Goal: Task Accomplishment & Management: Use online tool/utility

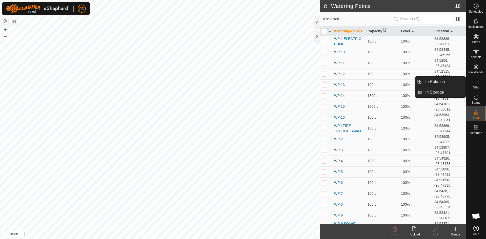
click at [477, 80] on icon at bounding box center [476, 82] width 6 height 6
click at [438, 80] on link "In Rotation" at bounding box center [443, 82] width 43 height 10
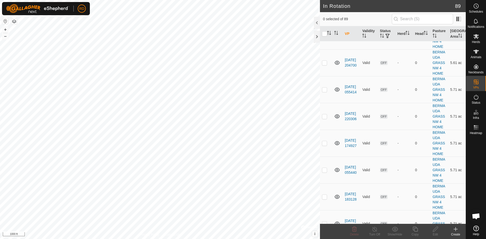
scroll to position [958, 0]
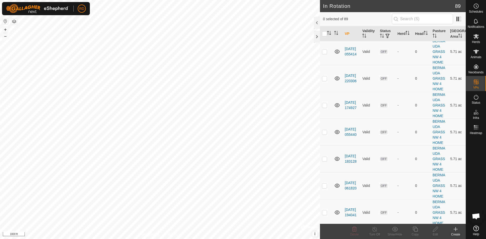
checkbox input "true"
click at [417, 231] on icon at bounding box center [414, 229] width 5 height 5
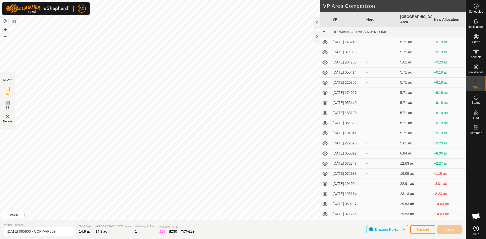
click at [3, 29] on button "+" at bounding box center [5, 30] width 6 height 6
click at [7, 28] on button "+" at bounding box center [5, 30] width 6 height 6
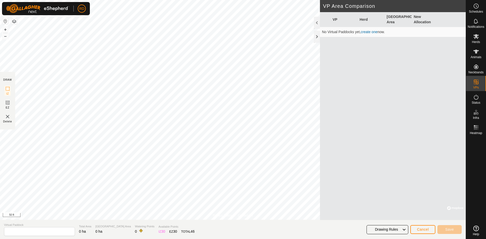
type input "[DATE] 065803 - COPY-VP009"
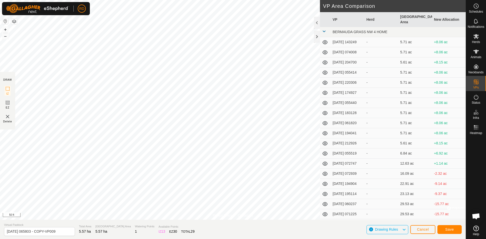
click at [133, 224] on div "Privacy Policy Contact Us Type: Inclusion Zone undefined Animal + – ⇧ i © Mapbo…" at bounding box center [232, 119] width 465 height 239
click at [451, 229] on span "Save" at bounding box center [449, 229] width 9 height 4
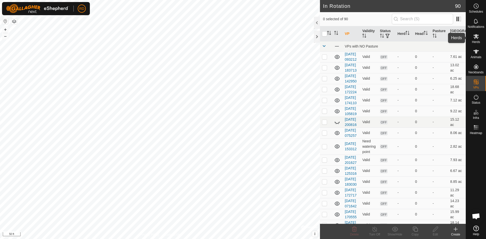
click at [476, 38] on icon at bounding box center [476, 36] width 6 height 5
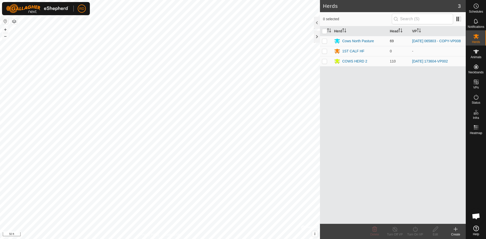
click at [324, 40] on p-checkbox at bounding box center [324, 41] width 5 height 4
checkbox input "true"
click at [418, 232] on div "Turn On VP" at bounding box center [415, 234] width 20 height 5
click at [415, 219] on link "Now" at bounding box center [430, 218] width 50 height 10
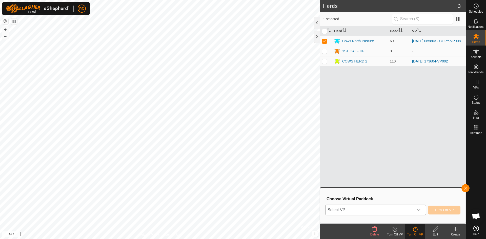
click at [418, 209] on icon "dropdown trigger" at bounding box center [418, 210] width 4 height 4
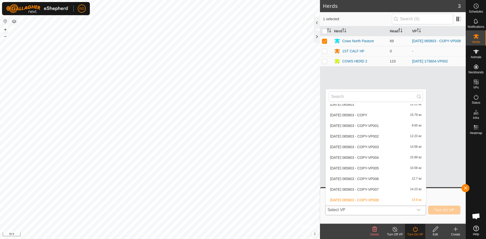
scroll to position [484, 0]
click at [374, 201] on li "2025-08-11 065803 - COPY-VP009 14.31 ac" at bounding box center [376, 200] width 100 height 10
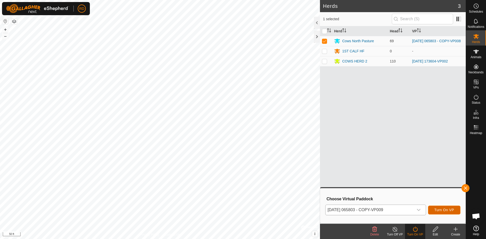
click at [450, 210] on span "Turn On VP" at bounding box center [444, 210] width 20 height 4
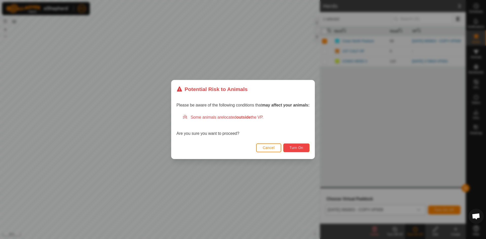
click at [292, 147] on span "Turn On" at bounding box center [296, 148] width 14 height 4
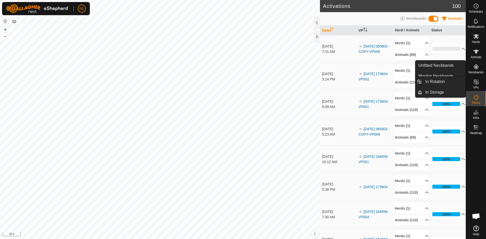
drag, startPoint x: 471, startPoint y: 80, endPoint x: 475, endPoint y: 82, distance: 4.6
click at [475, 82] on icon at bounding box center [475, 82] width 5 height 5
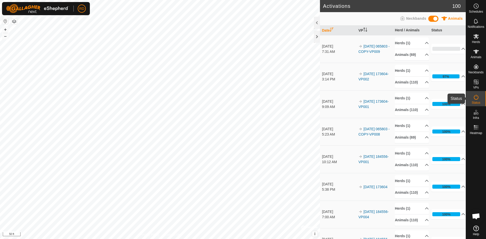
click at [475, 95] on icon at bounding box center [475, 97] width 5 height 5
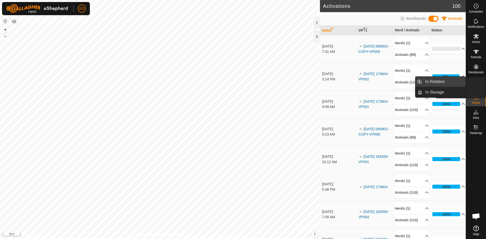
drag, startPoint x: 473, startPoint y: 90, endPoint x: 439, endPoint y: 80, distance: 35.2
click at [473, 84] on icon at bounding box center [476, 82] width 6 height 6
click at [439, 80] on span "In Rotation" at bounding box center [434, 82] width 19 height 6
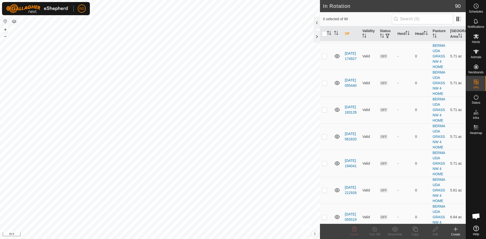
scroll to position [1026, 0]
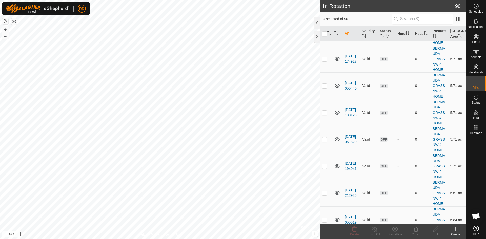
checkbox input "false"
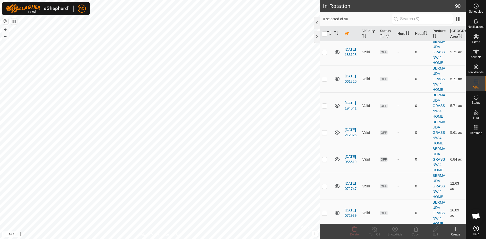
scroll to position [1120, 0]
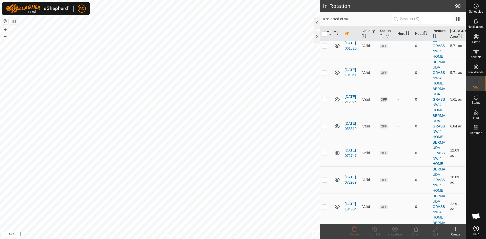
checkbox input "true"
click at [415, 231] on icon at bounding box center [415, 229] width 6 height 6
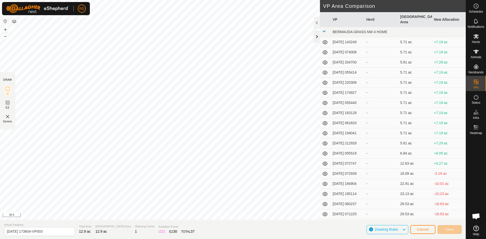
click at [317, 34] on div at bounding box center [317, 37] width 6 height 12
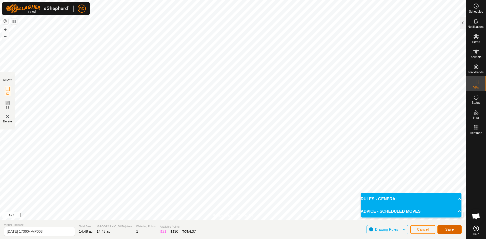
click at [450, 230] on span "Save" at bounding box center [449, 229] width 9 height 4
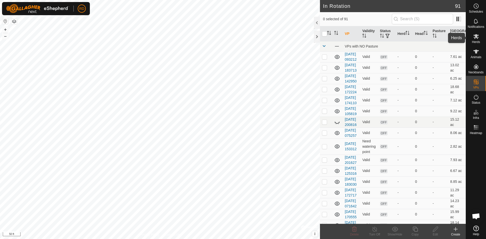
click at [478, 38] on icon at bounding box center [476, 36] width 6 height 5
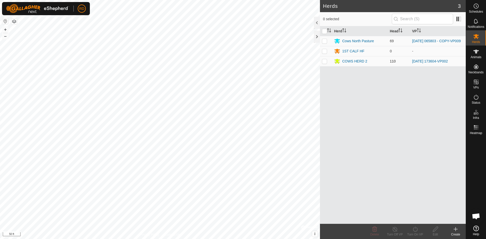
click at [324, 62] on p-checkbox at bounding box center [324, 61] width 5 height 4
checkbox input "true"
click at [412, 231] on turn-on-svg-icon at bounding box center [415, 229] width 20 height 6
click at [410, 220] on link "Now" at bounding box center [430, 218] width 50 height 10
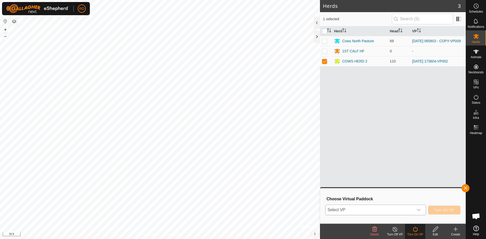
click at [418, 211] on icon "dropdown trigger" at bounding box center [419, 210] width 4 height 2
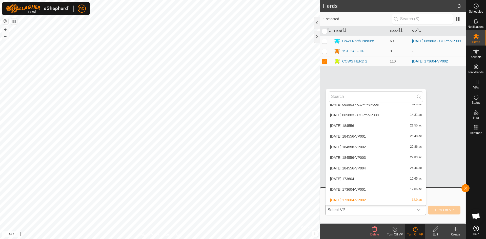
scroll to position [579, 0]
click at [370, 200] on li "[DATE] 173604-VP003 14.48 ac" at bounding box center [376, 200] width 100 height 10
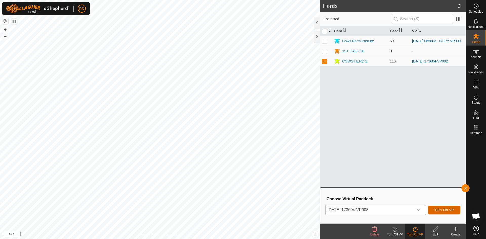
click at [437, 208] on button "Turn On VP" at bounding box center [444, 210] width 32 height 9
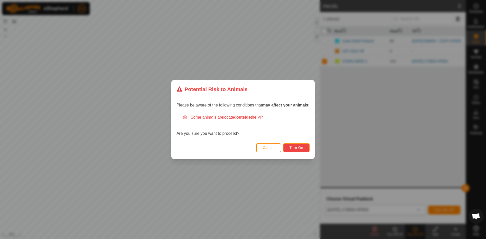
click at [295, 145] on button "Turn On" at bounding box center [296, 147] width 26 height 9
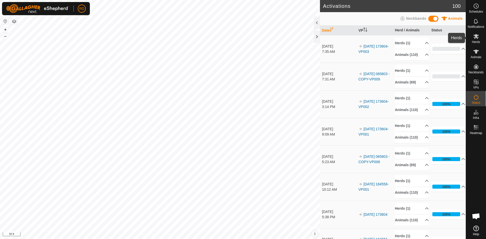
click at [474, 40] on span "Herds" at bounding box center [475, 41] width 8 height 3
